Goal: Book appointment/travel/reservation

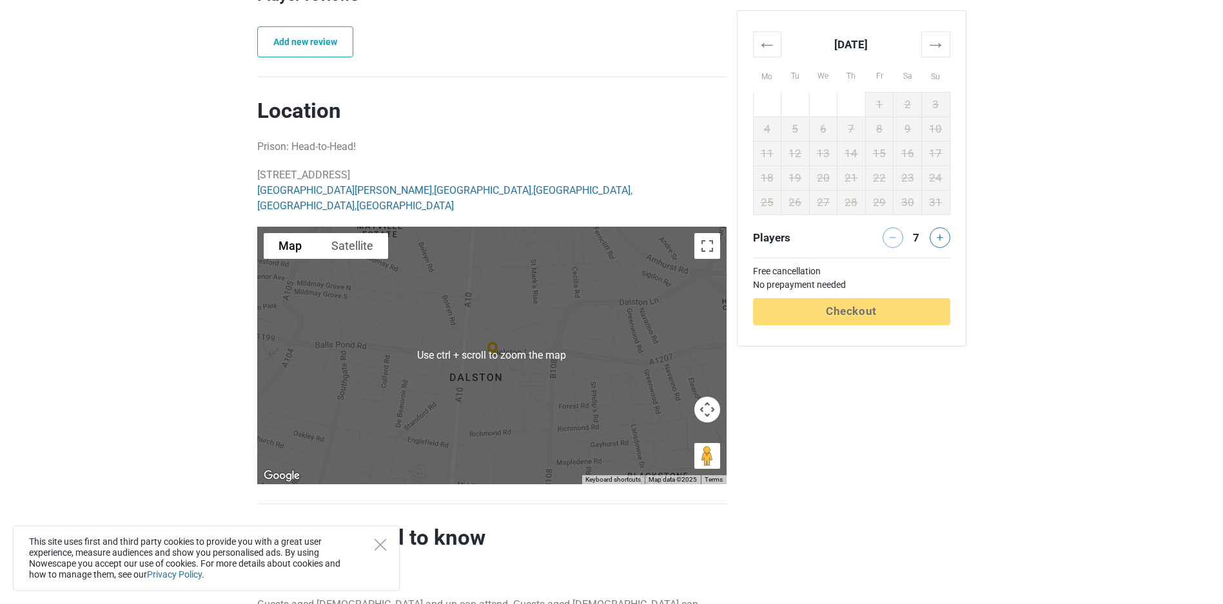
scroll to position [859, 0]
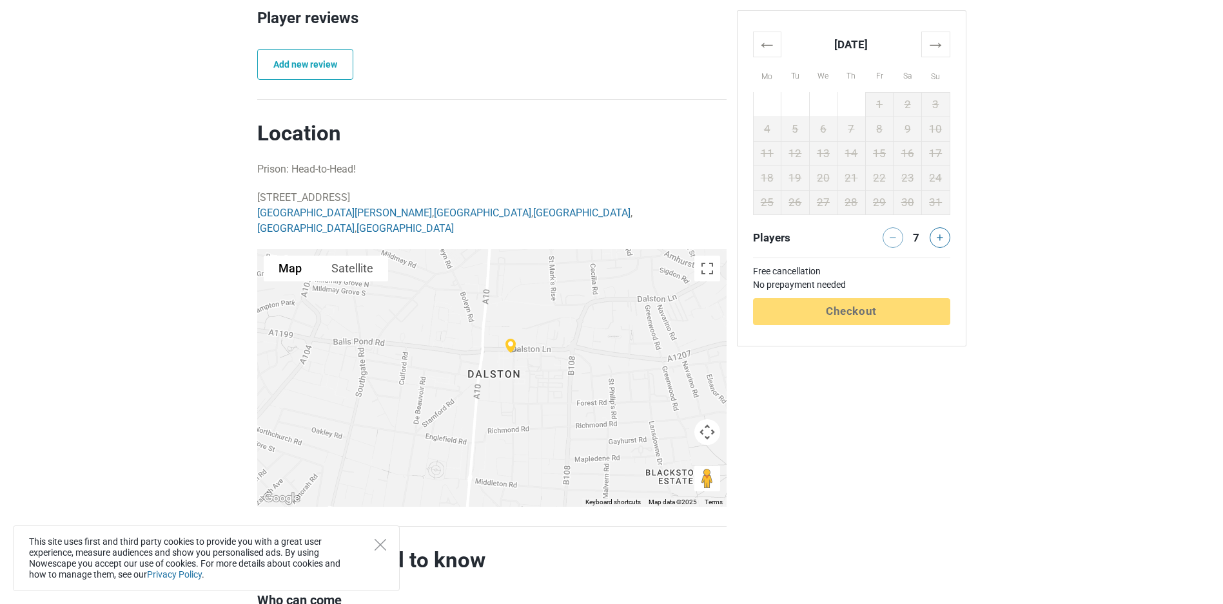
drag, startPoint x: 535, startPoint y: 354, endPoint x: 546, endPoint y: 333, distance: 24.8
click at [546, 333] on div at bounding box center [491, 378] width 469 height 258
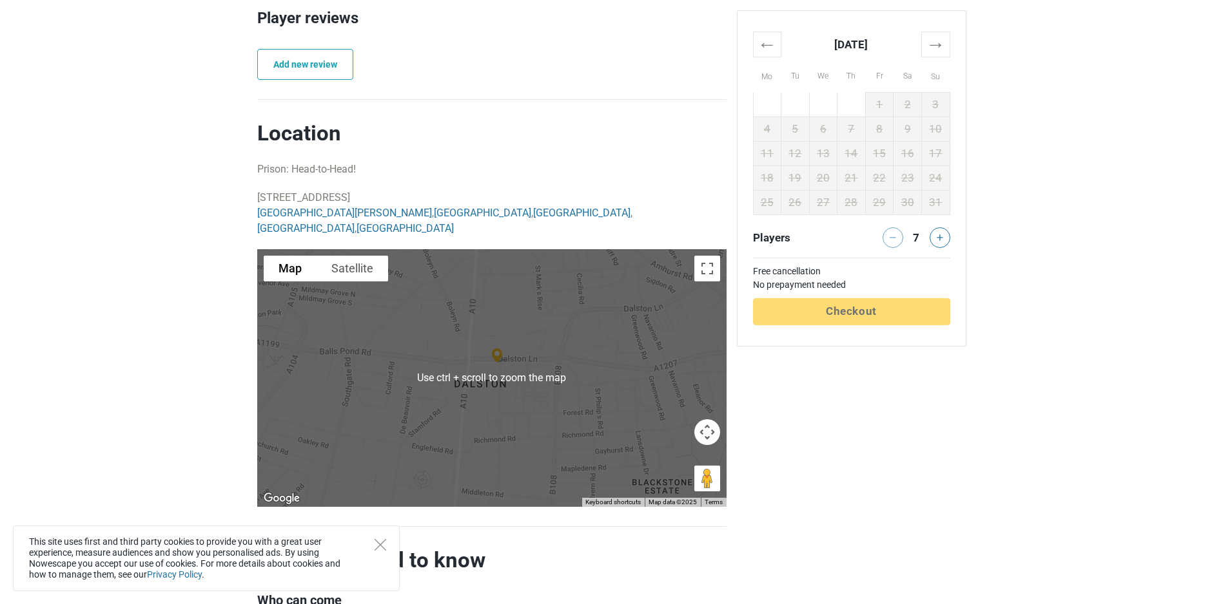
click at [577, 352] on div at bounding box center [491, 378] width 469 height 258
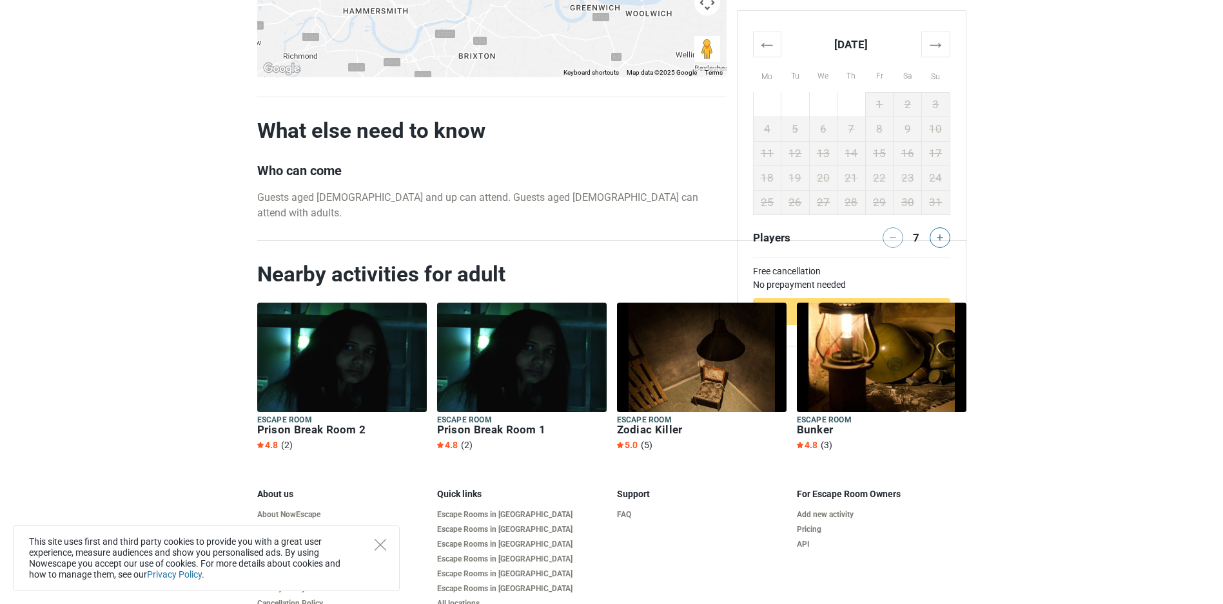
scroll to position [0, 0]
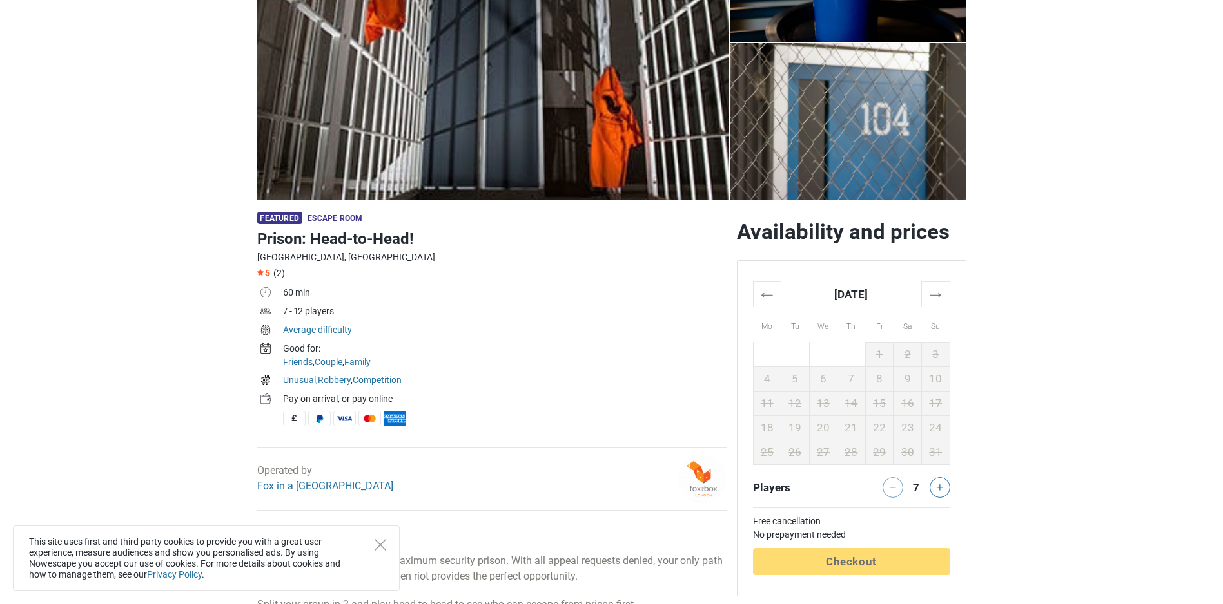
scroll to position [215, 0]
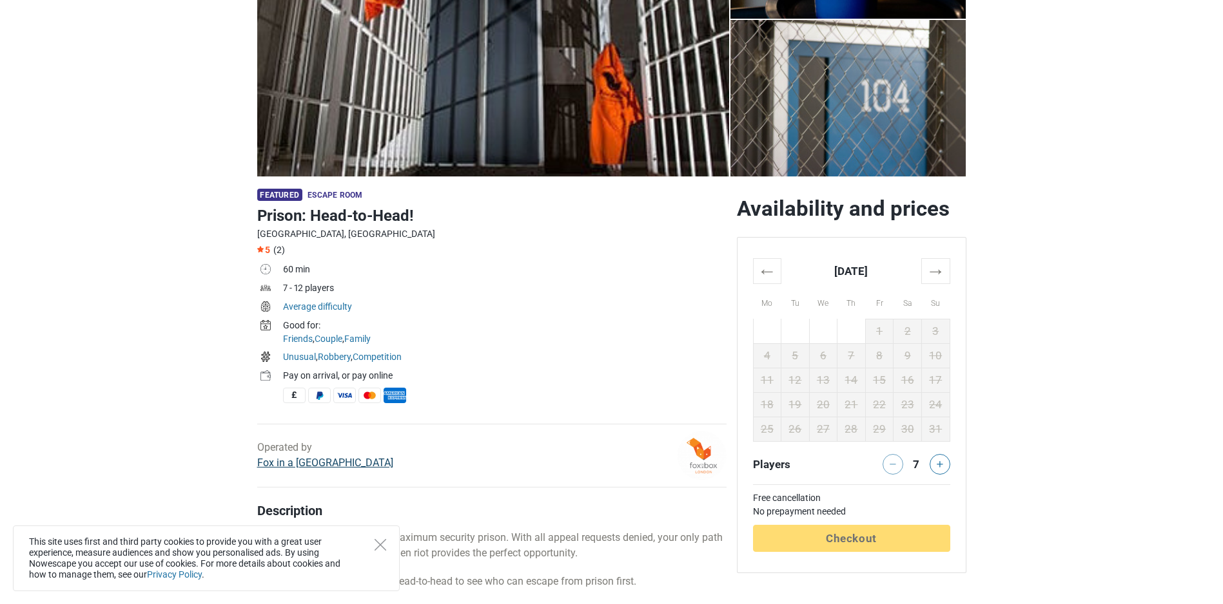
click at [334, 462] on link "Fox in a [GEOGRAPHIC_DATA]" at bounding box center [325, 463] width 136 height 12
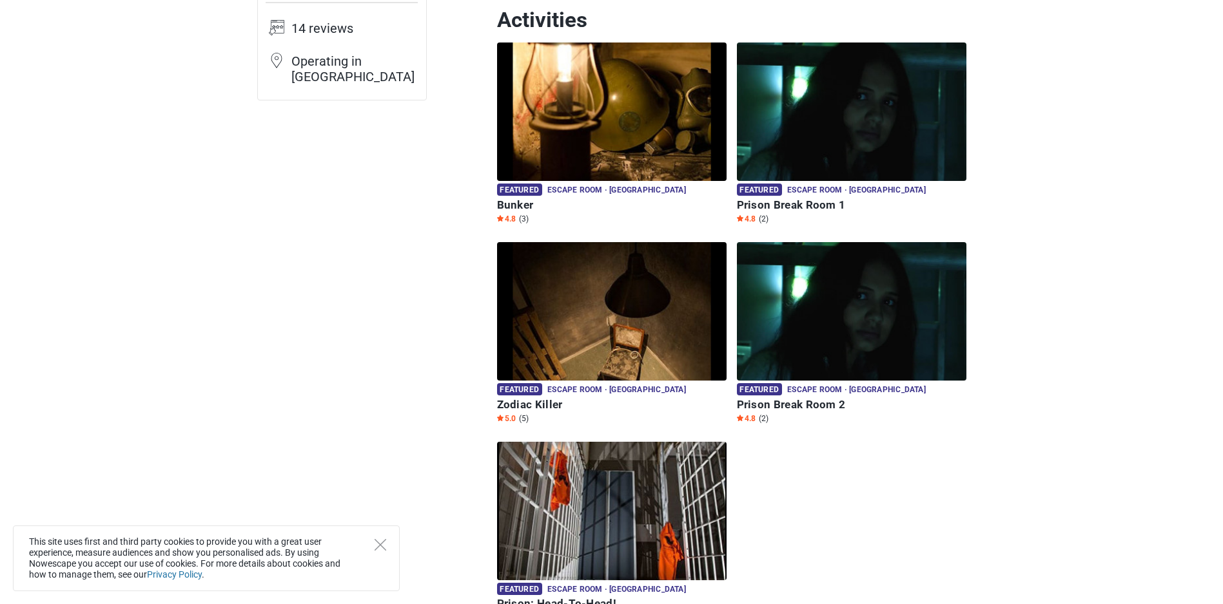
scroll to position [430, 0]
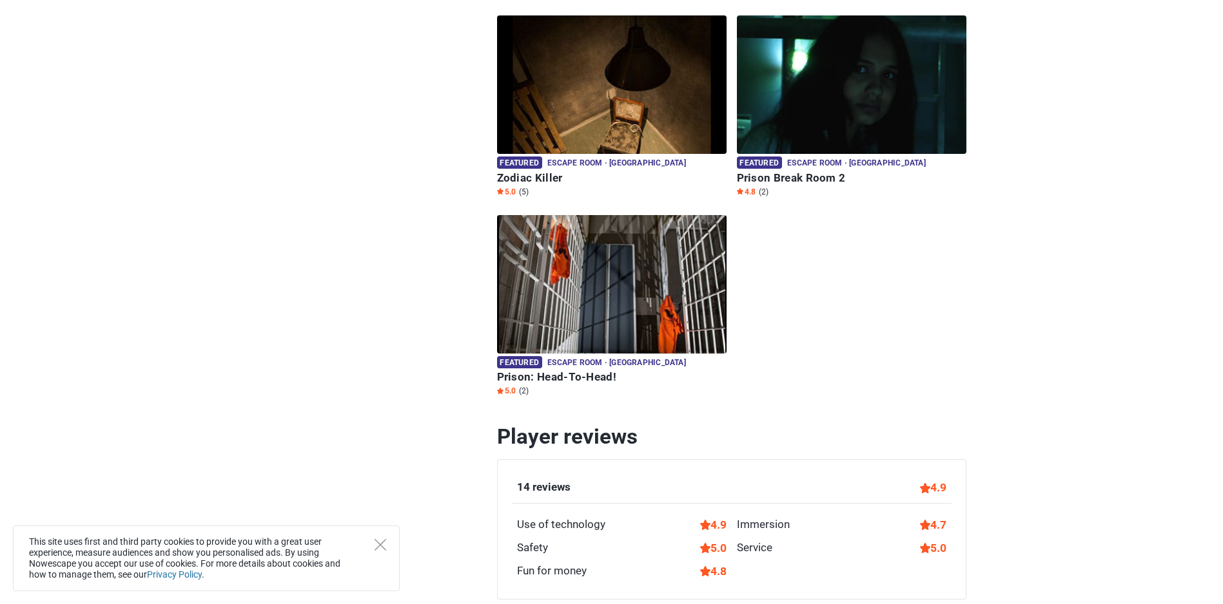
click at [672, 248] on img at bounding box center [611, 284] width 229 height 139
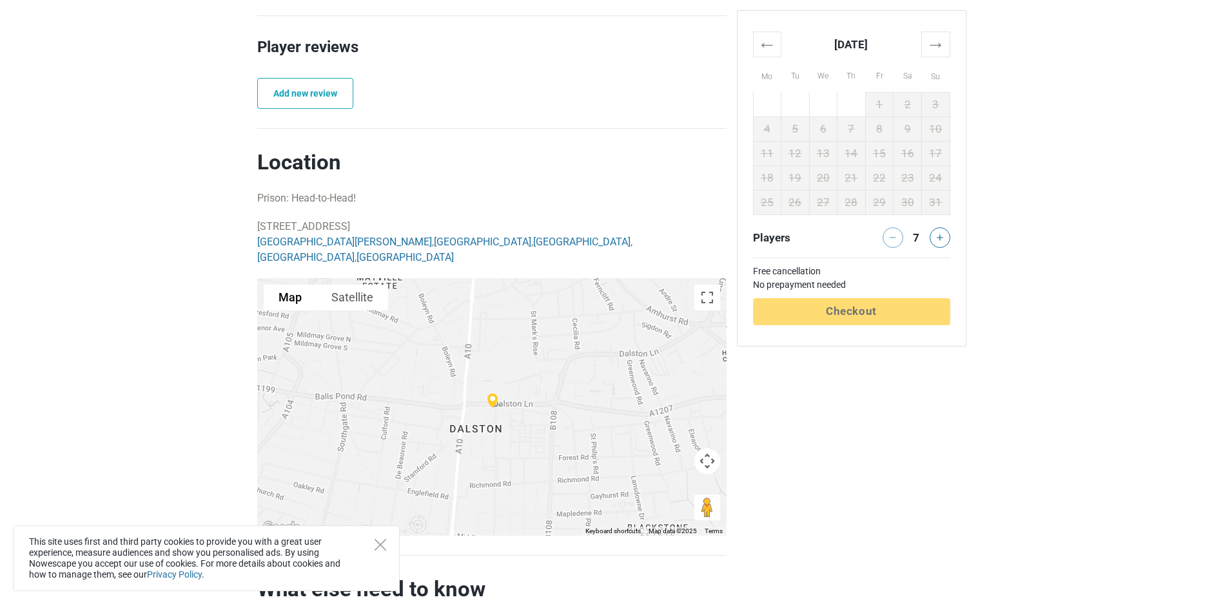
scroll to position [859, 0]
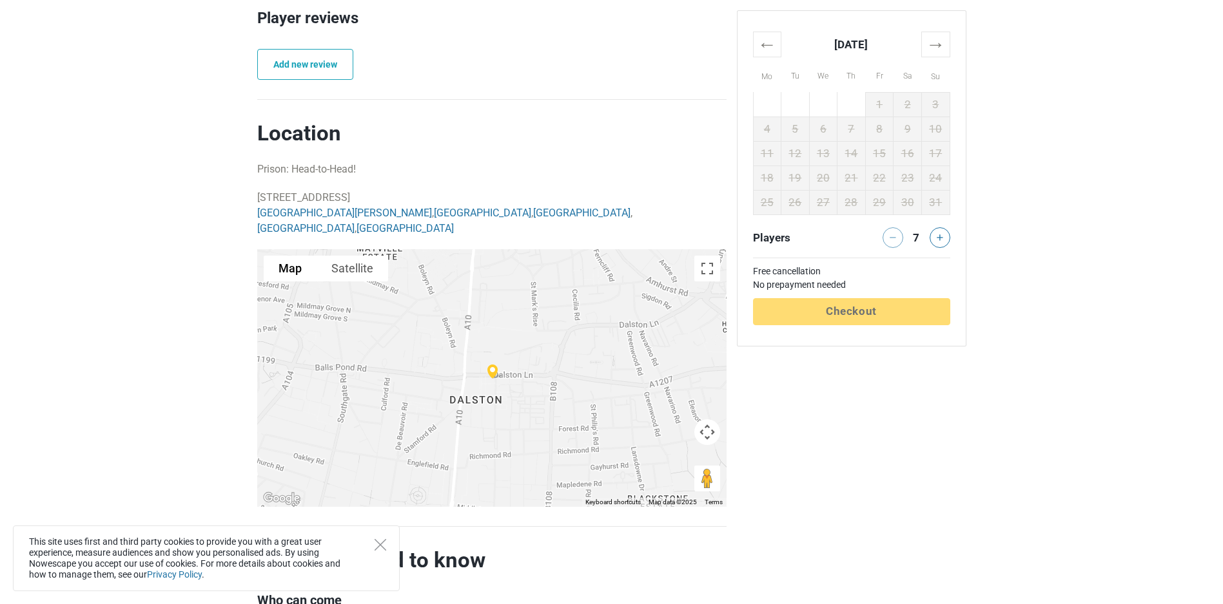
drag, startPoint x: 466, startPoint y: 197, endPoint x: 229, endPoint y: 197, distance: 236.5
click at [229, 197] on main "Featured Escape room Prison: Head-to-Head! [GEOGRAPHIC_DATA], [GEOGRAPHIC_DATA]…" at bounding box center [611, 215] width 1223 height 1366
drag, startPoint x: 229, startPoint y: 197, endPoint x: 296, endPoint y: 196, distance: 67.0
copy p "[STREET_ADDRESS]"
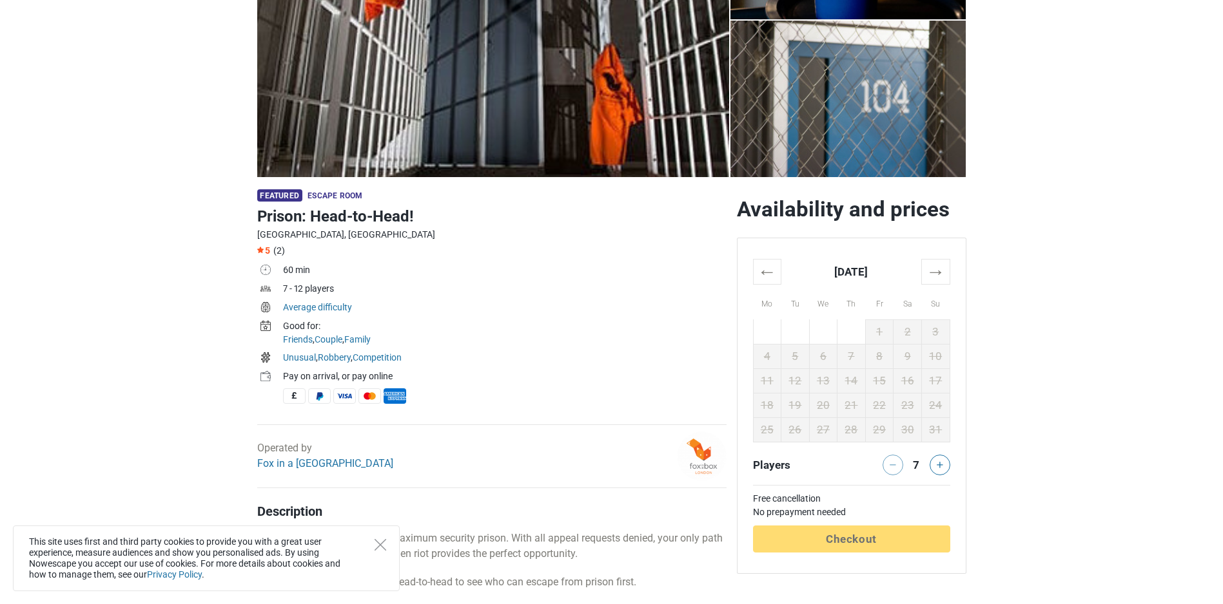
scroll to position [215, 0]
click at [934, 271] on th "→" at bounding box center [935, 270] width 28 height 25
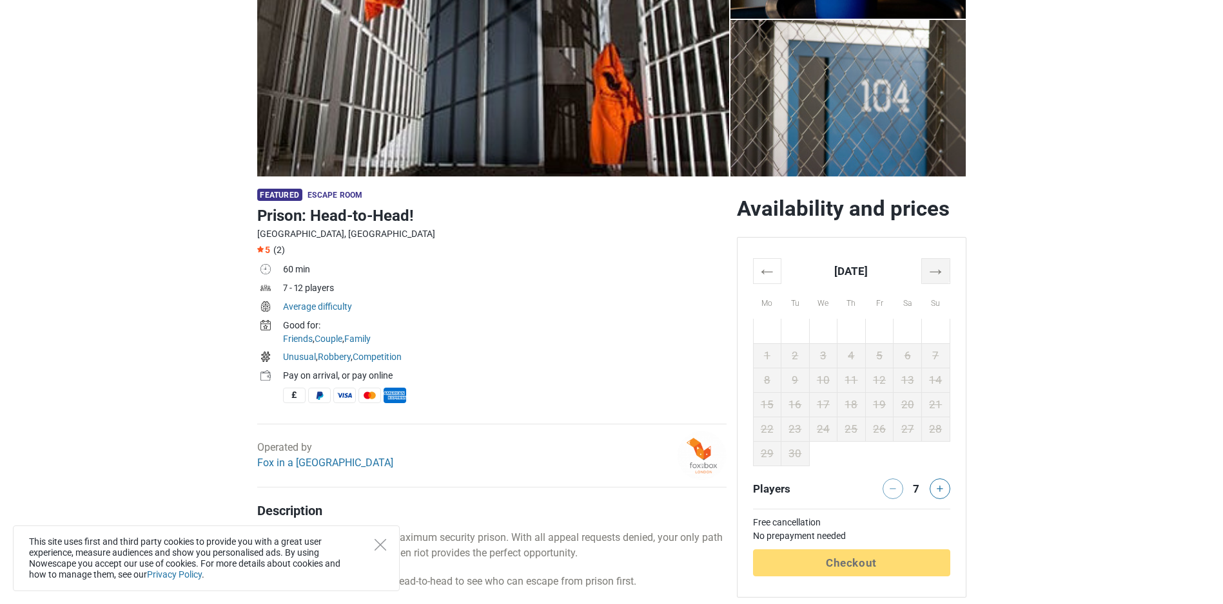
click at [934, 271] on th "→" at bounding box center [935, 270] width 28 height 25
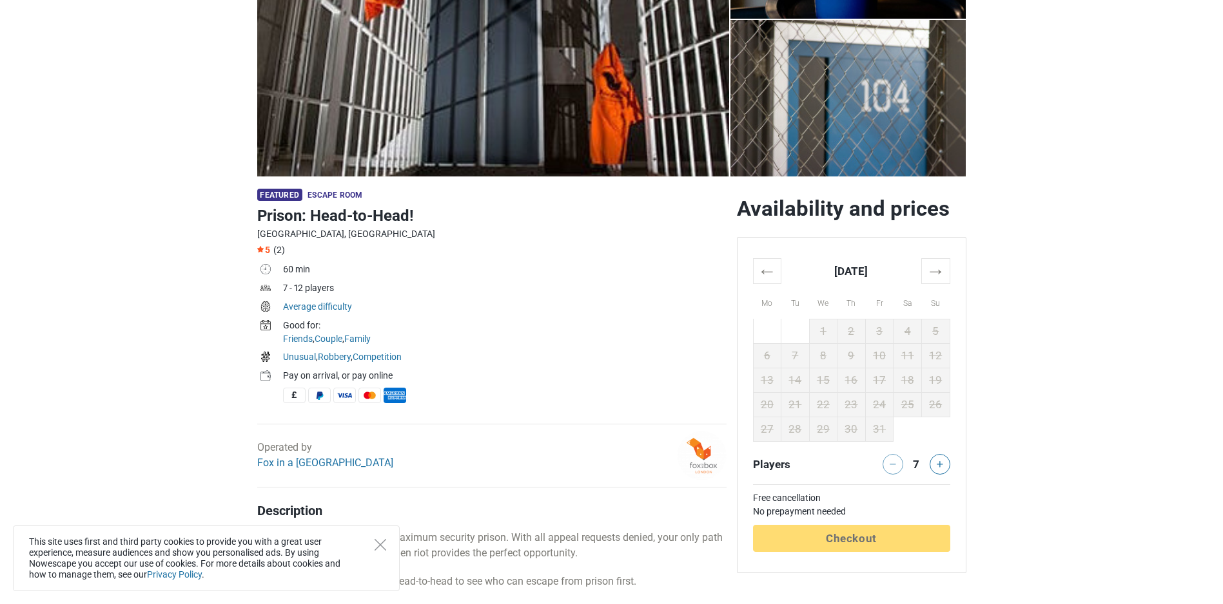
click at [761, 288] on th "Mo" at bounding box center [767, 301] width 28 height 35
click at [759, 275] on th "←" at bounding box center [767, 270] width 28 height 25
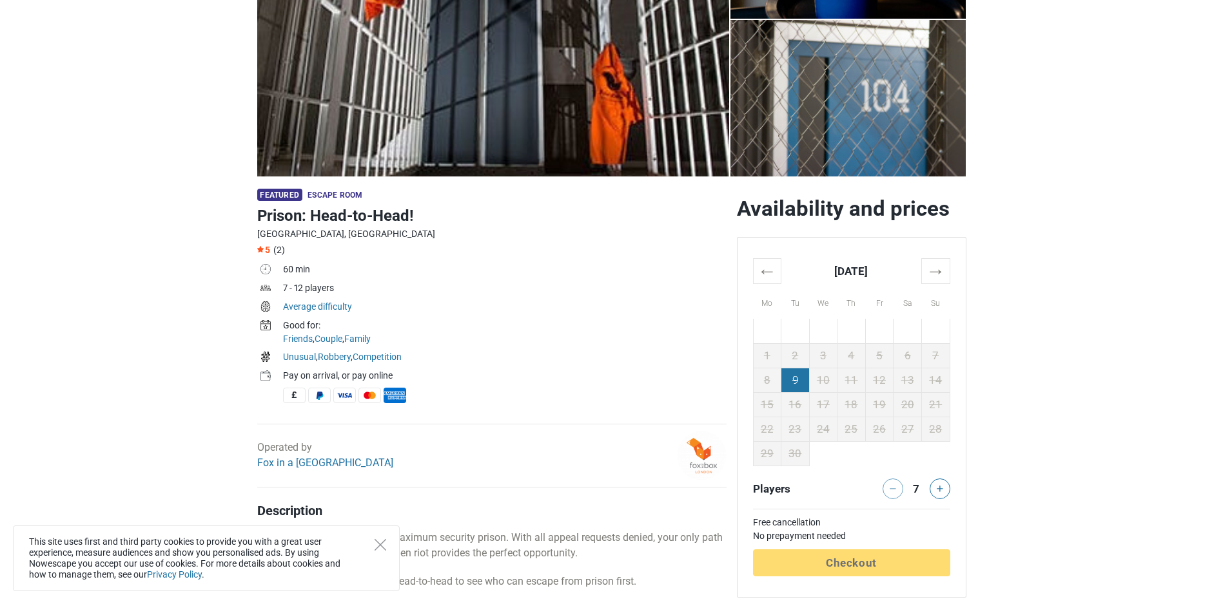
click at [798, 379] on td "9" at bounding box center [795, 380] width 28 height 24
click at [788, 383] on td "9" at bounding box center [795, 380] width 28 height 24
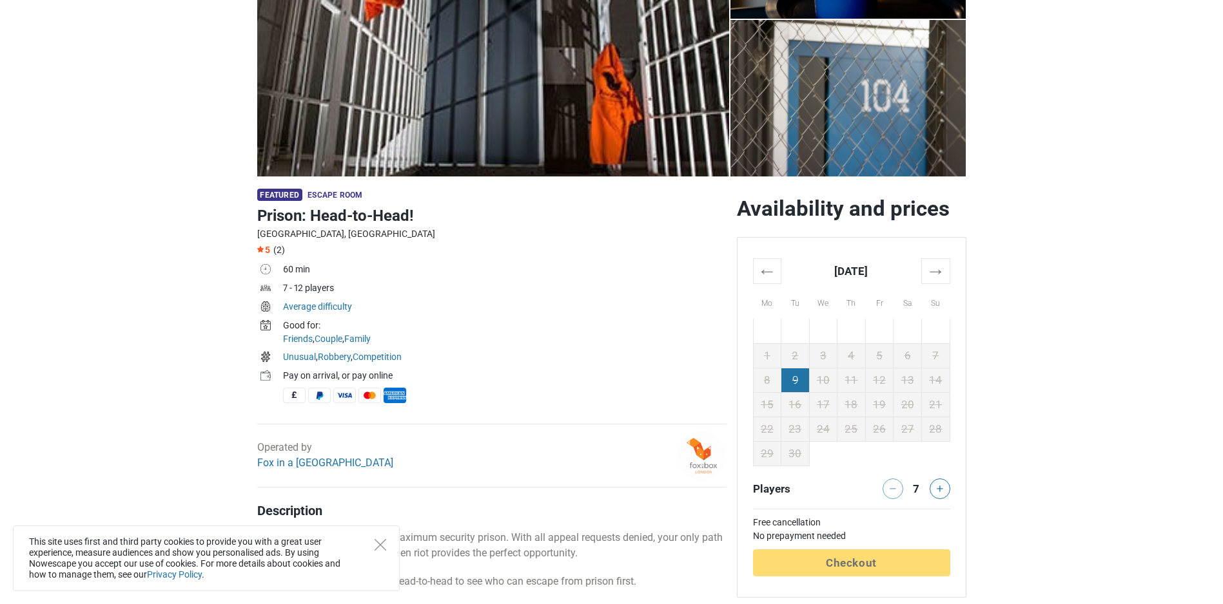
click at [788, 383] on td "9" at bounding box center [795, 380] width 28 height 24
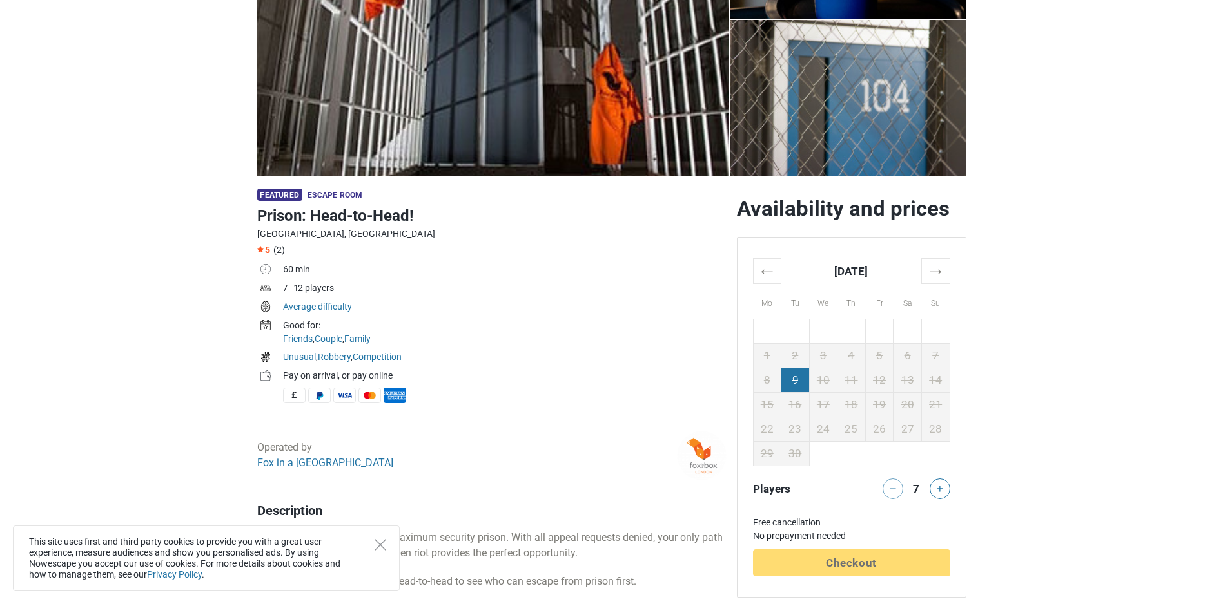
click at [788, 383] on td "9" at bounding box center [795, 380] width 28 height 24
